Goal: Information Seeking & Learning: Find specific fact

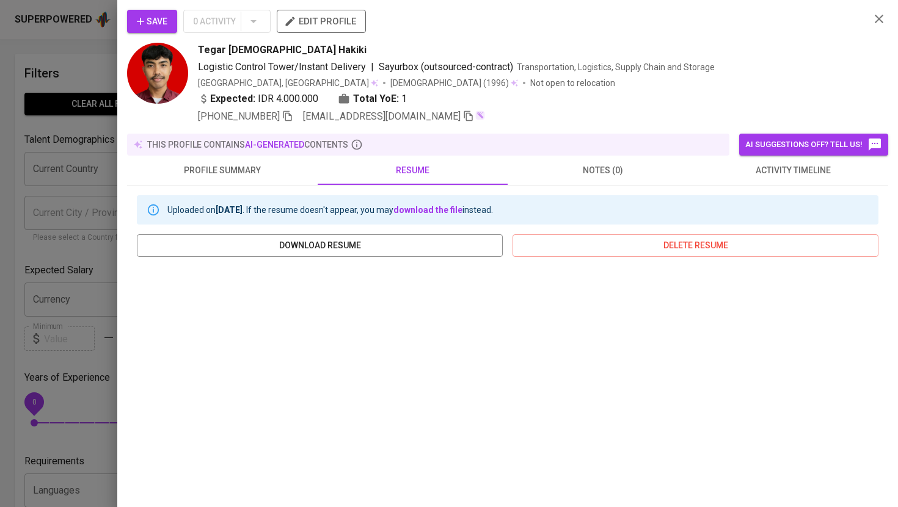
click at [46, 64] on div at bounding box center [449, 253] width 898 height 507
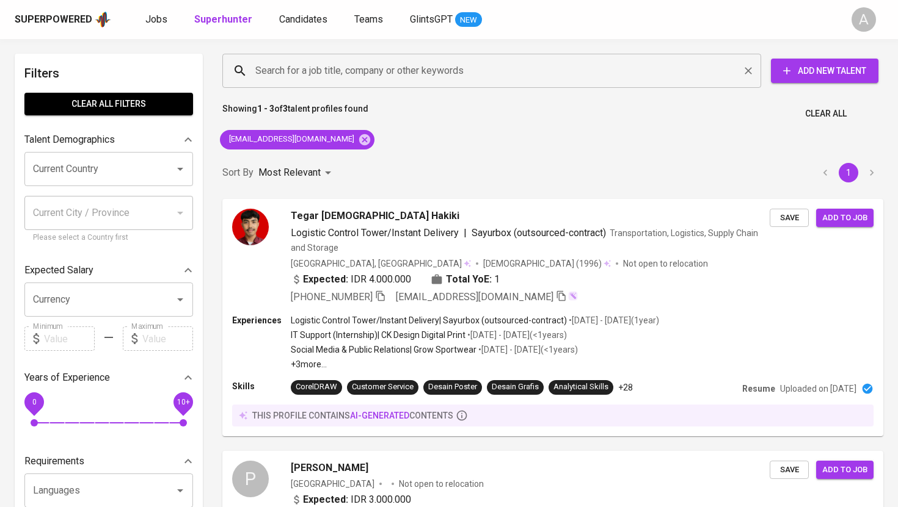
click at [324, 71] on input "Search for a job title, company or other keywords" at bounding box center [494, 70] width 485 height 23
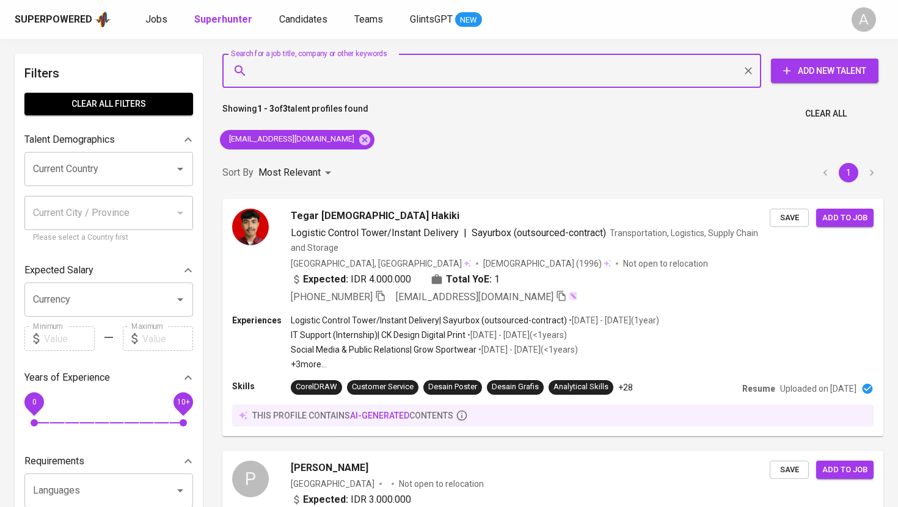
paste input "[PERSON_NAME]"
type input "[PERSON_NAME]"
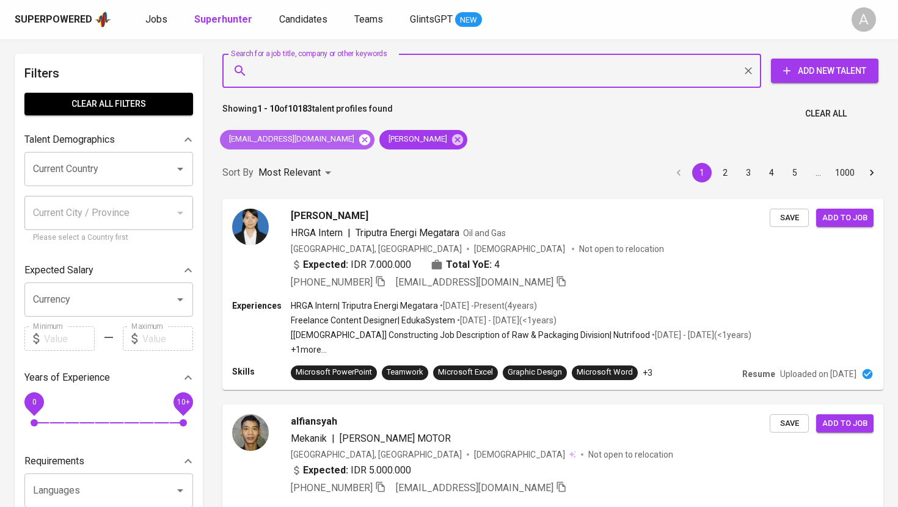
click at [358, 139] on icon at bounding box center [364, 139] width 13 height 13
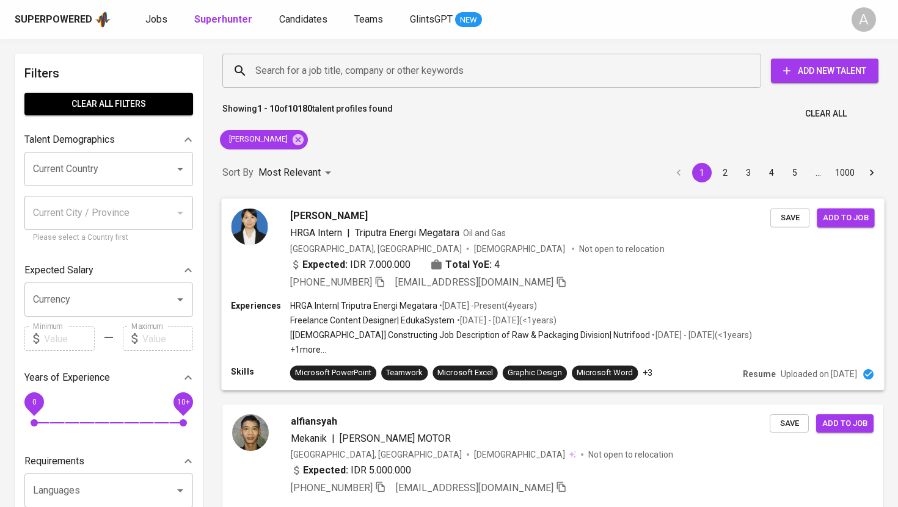
click at [245, 230] on img at bounding box center [249, 226] width 37 height 37
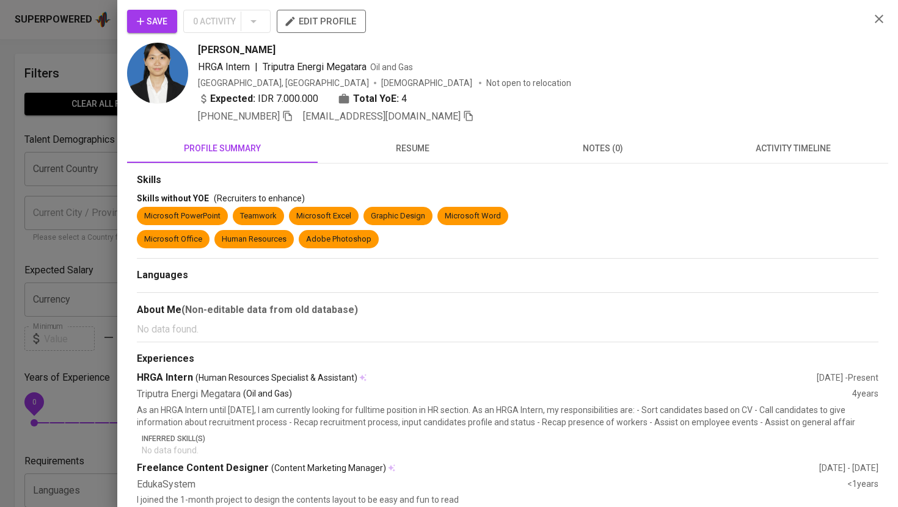
click at [149, 67] on img at bounding box center [157, 73] width 61 height 61
click at [100, 70] on div at bounding box center [449, 253] width 898 height 507
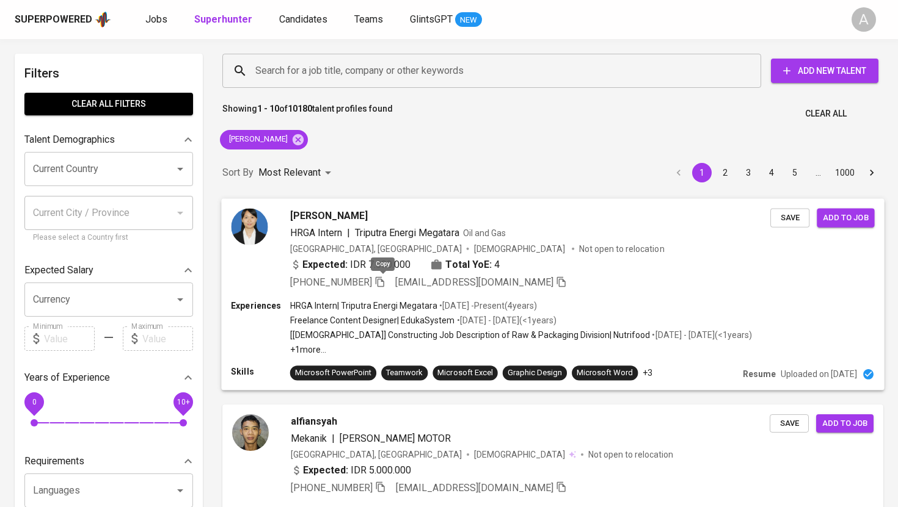
click at [384, 282] on icon "button" at bounding box center [379, 281] width 11 height 11
